Goal: Task Accomplishment & Management: Use online tool/utility

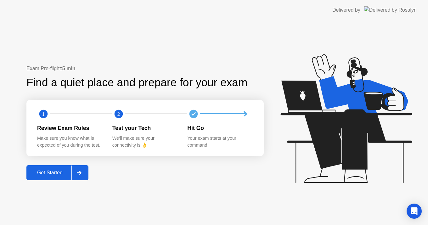
click at [45, 174] on div "Get Started" at bounding box center [49, 173] width 43 height 6
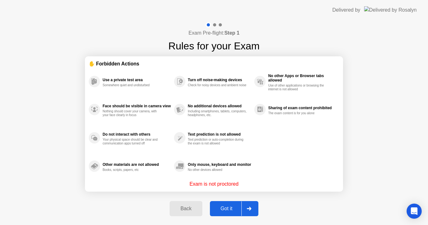
click at [229, 210] on div "Got it" at bounding box center [227, 209] width 30 height 6
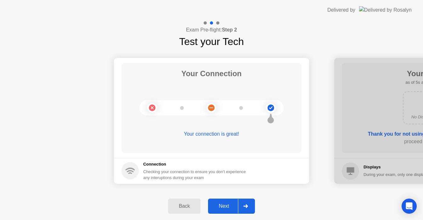
click at [218, 204] on div "Next" at bounding box center [224, 206] width 28 height 6
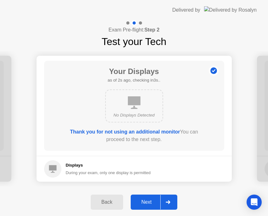
click at [144, 201] on div "Next" at bounding box center [147, 202] width 28 height 6
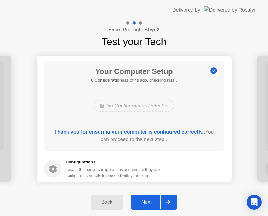
click at [151, 204] on div "Next" at bounding box center [147, 202] width 28 height 6
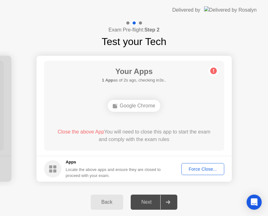
click at [206, 170] on div "Force Close..." at bounding box center [203, 169] width 38 height 5
click at [200, 168] on div "Force Close..." at bounding box center [203, 169] width 38 height 5
click at [209, 169] on div "Force Close..." at bounding box center [203, 169] width 38 height 5
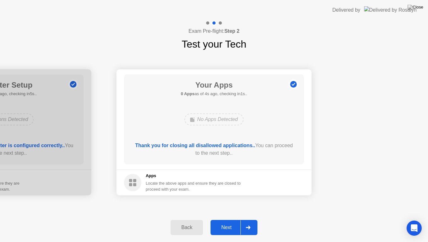
click at [227, 225] on div "Next" at bounding box center [227, 228] width 28 height 6
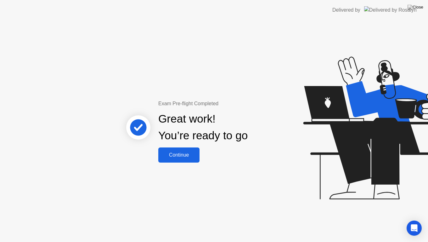
click at [191, 156] on div "Continue" at bounding box center [178, 155] width 37 height 6
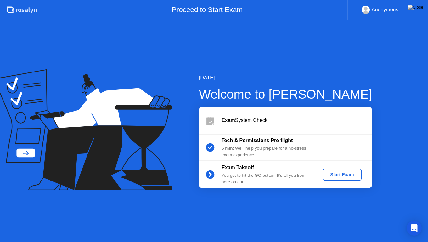
click at [349, 174] on div "Start Exam" at bounding box center [342, 174] width 34 height 5
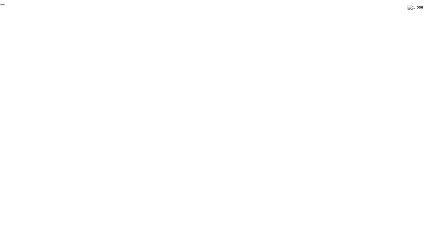
click div "End Proctoring Session"
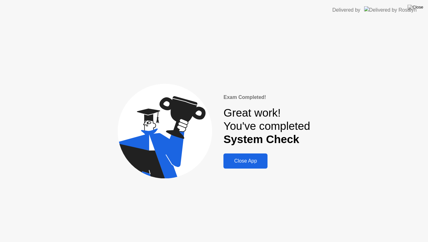
click at [251, 162] on div "Close App" at bounding box center [245, 161] width 40 height 6
